Goal: Check status: Check status

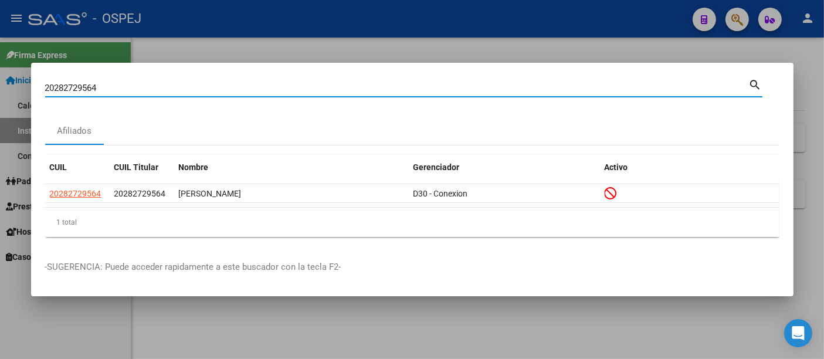
click at [110, 92] on input "20282729564" at bounding box center [397, 88] width 704 height 11
type input "2"
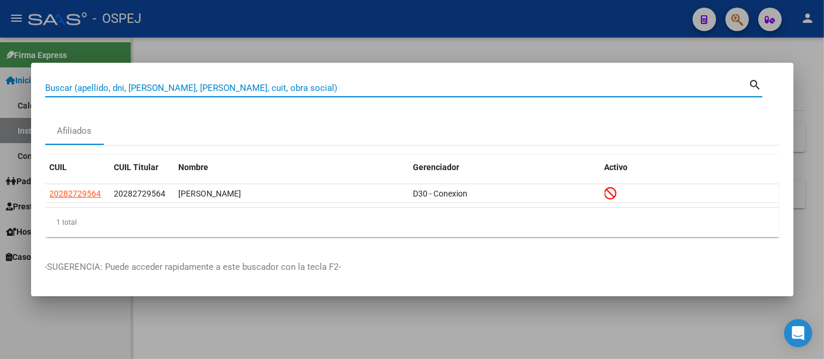
paste input "94710016"
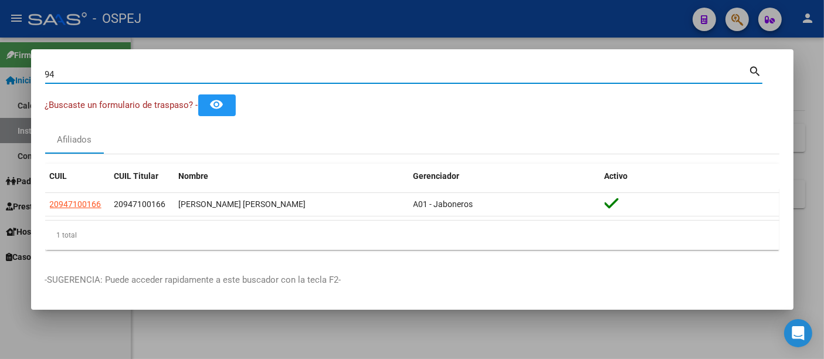
type input "9"
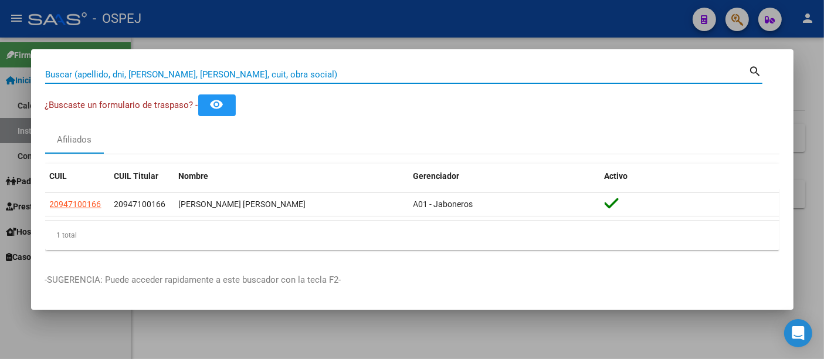
paste input "39463955"
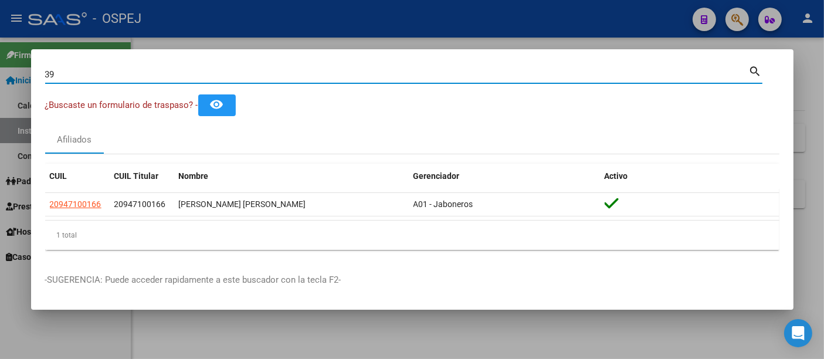
type input "3"
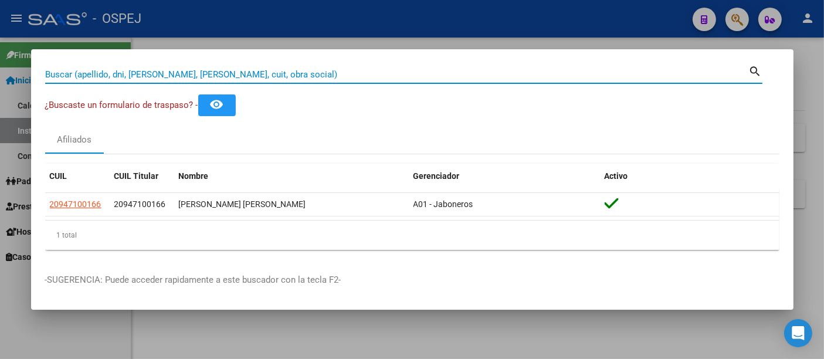
paste input "5737099"
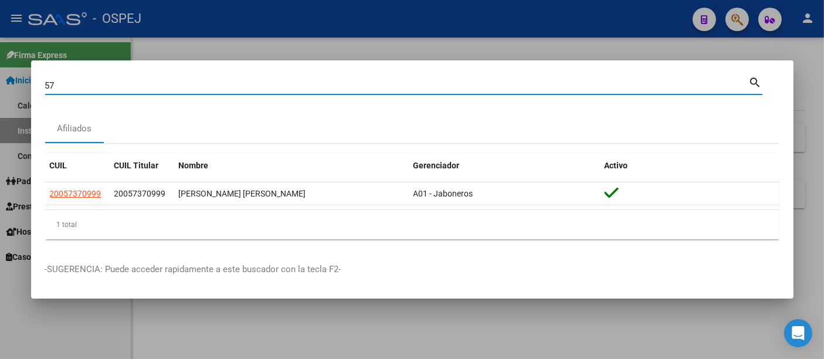
type input "5"
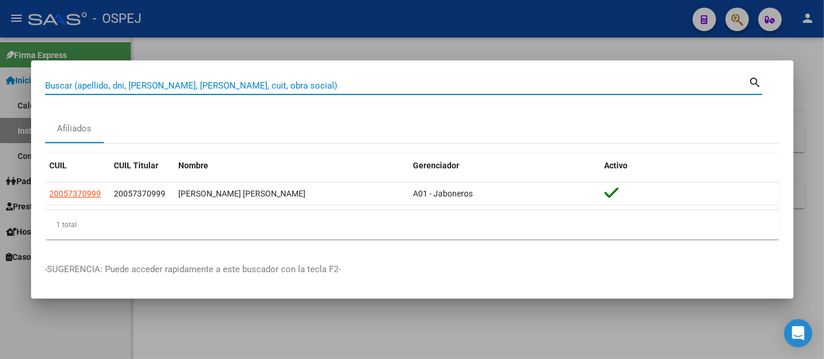
paste input "30732392"
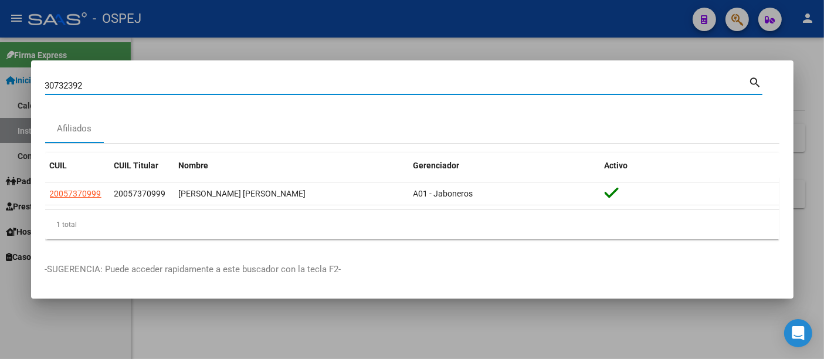
type input "30732392"
